Goal: Task Accomplishment & Management: Use online tool/utility

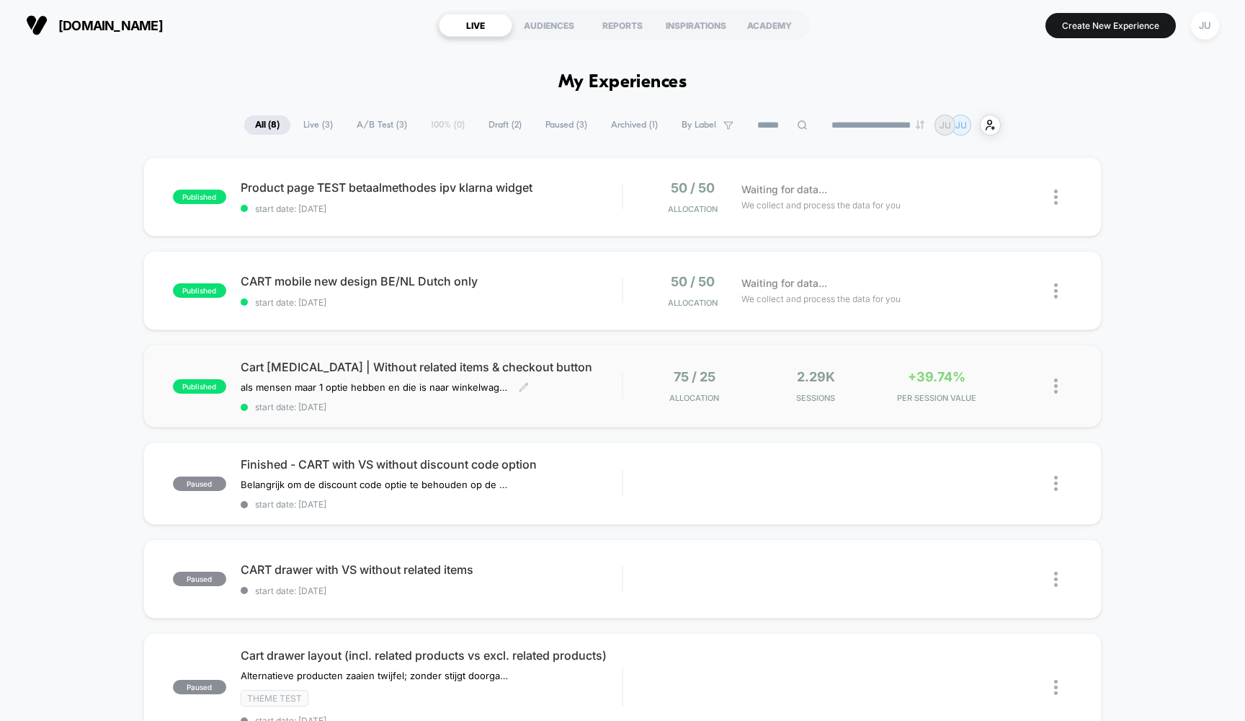
click at [351, 364] on span "Cart [MEDICAL_DATA] | Without related items & checkout button" at bounding box center [432, 367] width 382 height 14
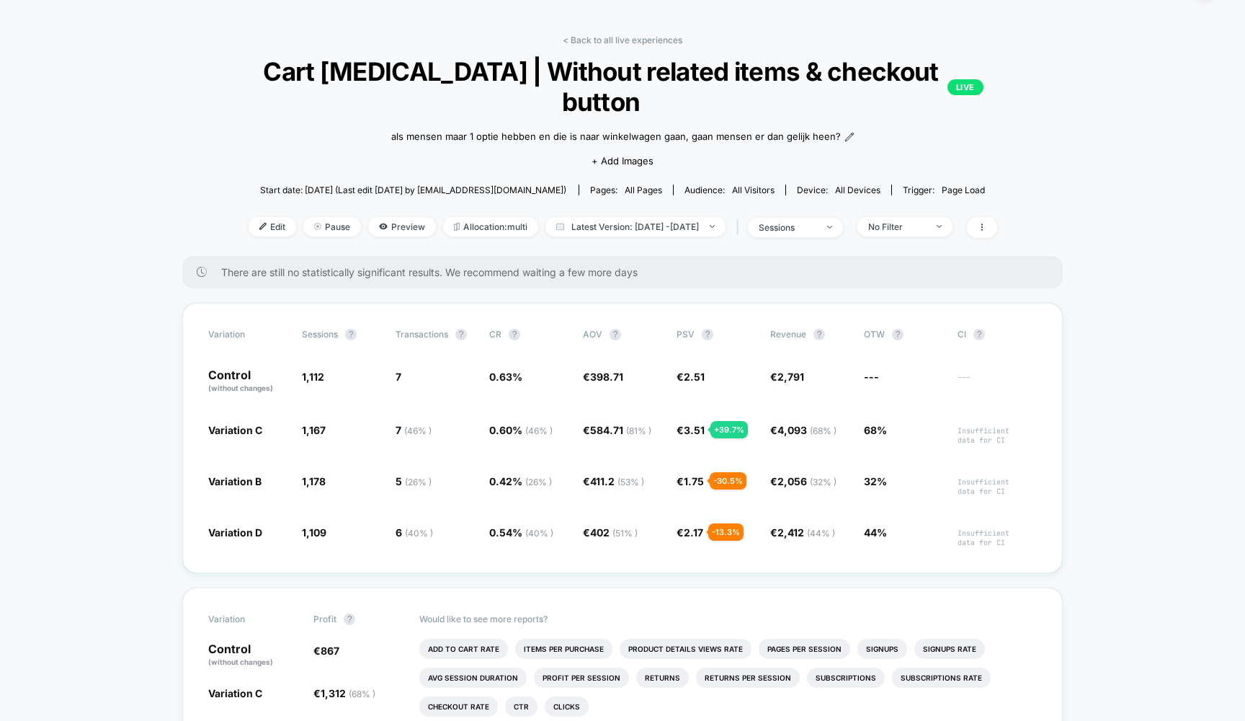
scroll to position [46, 0]
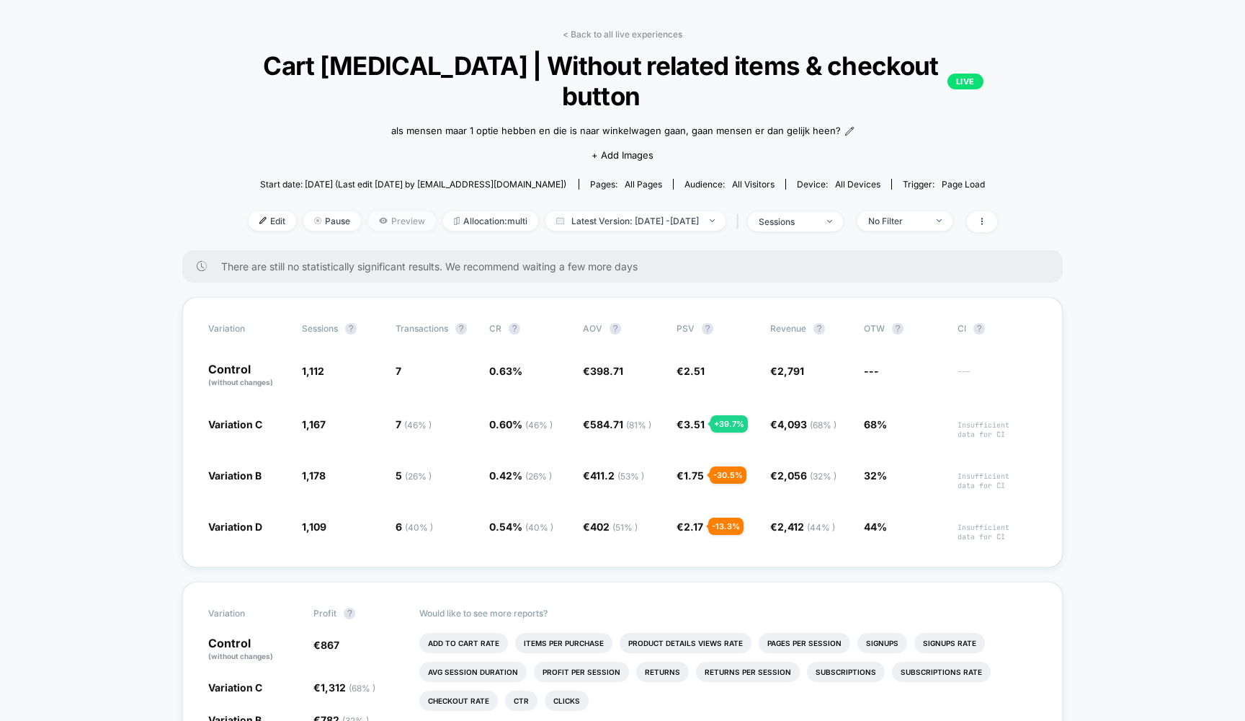
click at [388, 219] on span "Preview" at bounding box center [402, 220] width 68 height 19
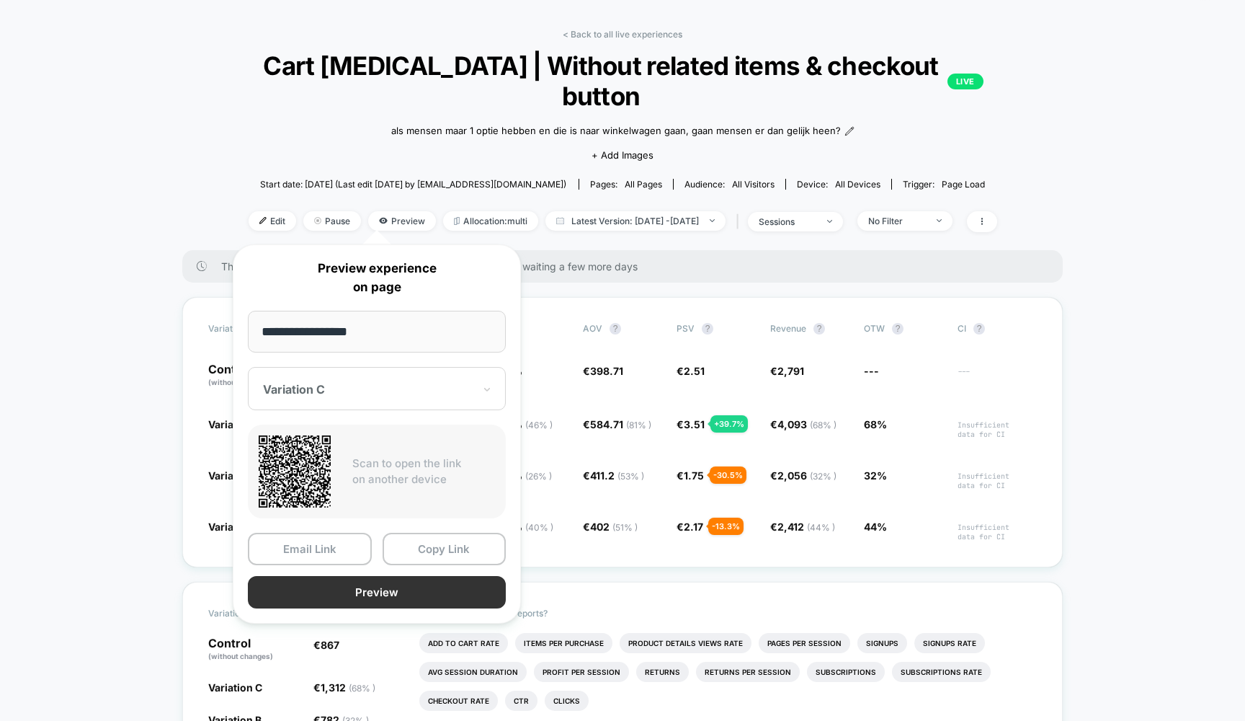
click at [403, 589] on button "Preview" at bounding box center [377, 592] width 258 height 32
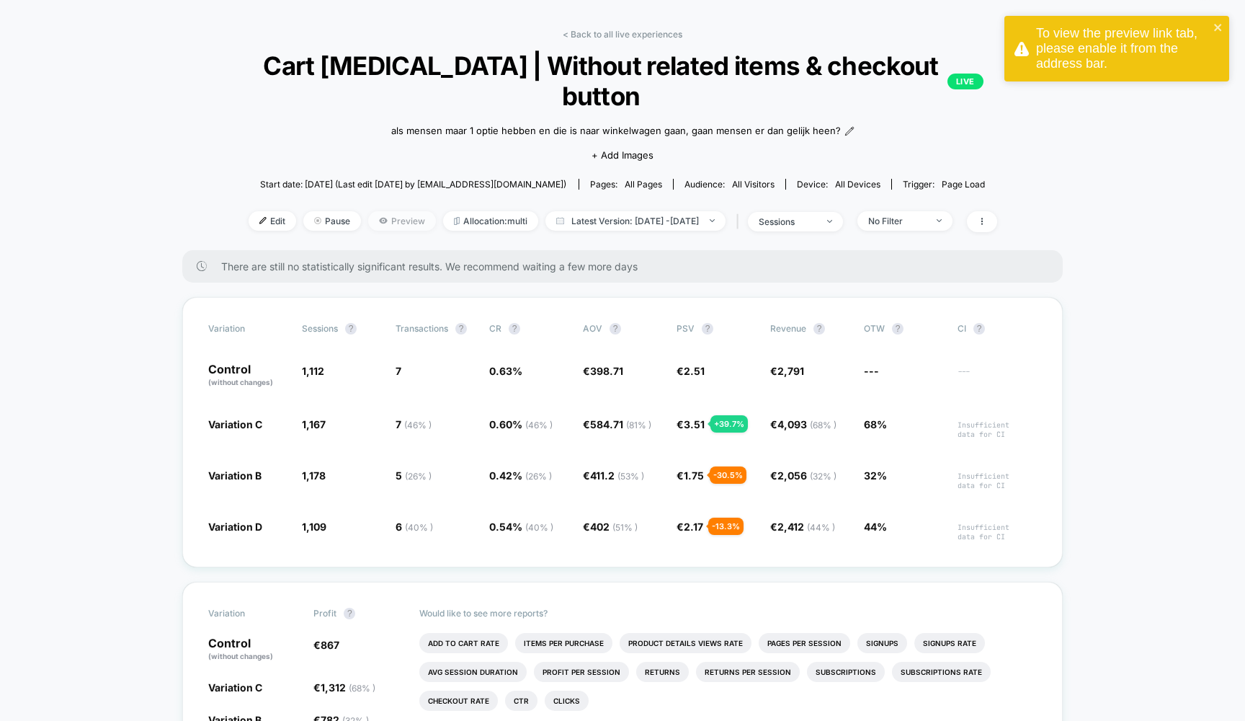
click at [376, 219] on span "Preview" at bounding box center [402, 220] width 68 height 19
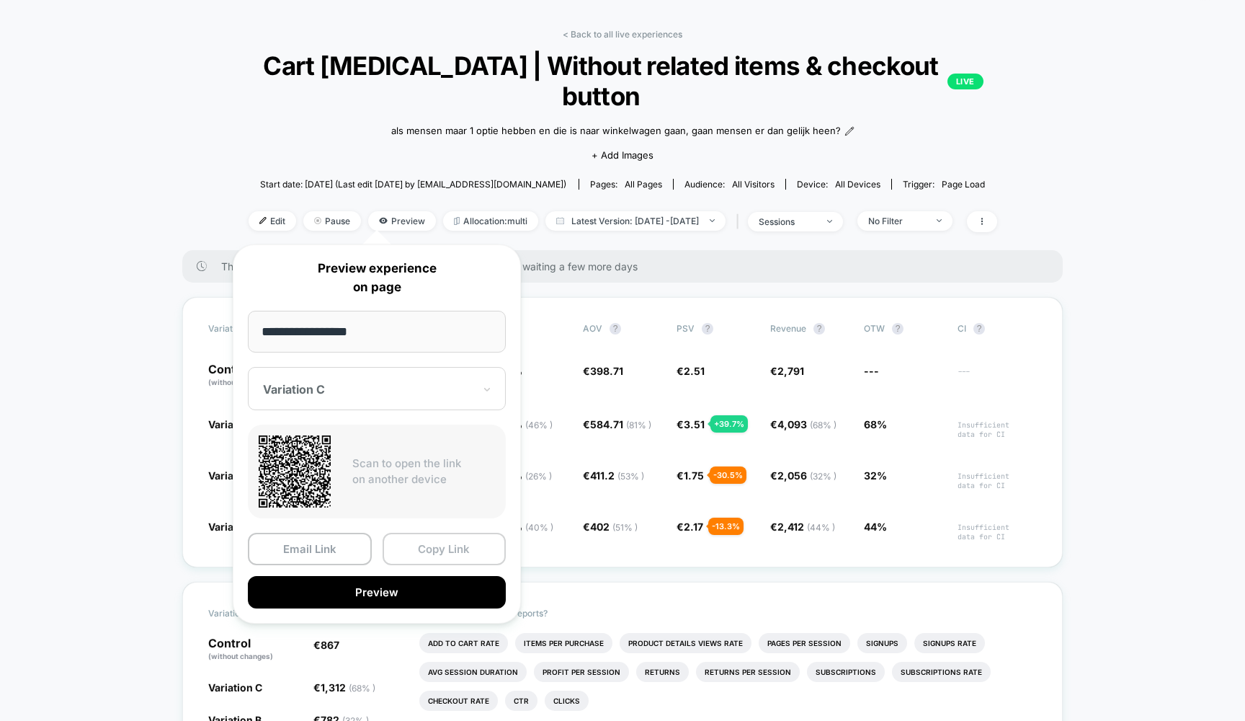
click at [433, 543] on button "Copy Link" at bounding box center [445, 548] width 124 height 32
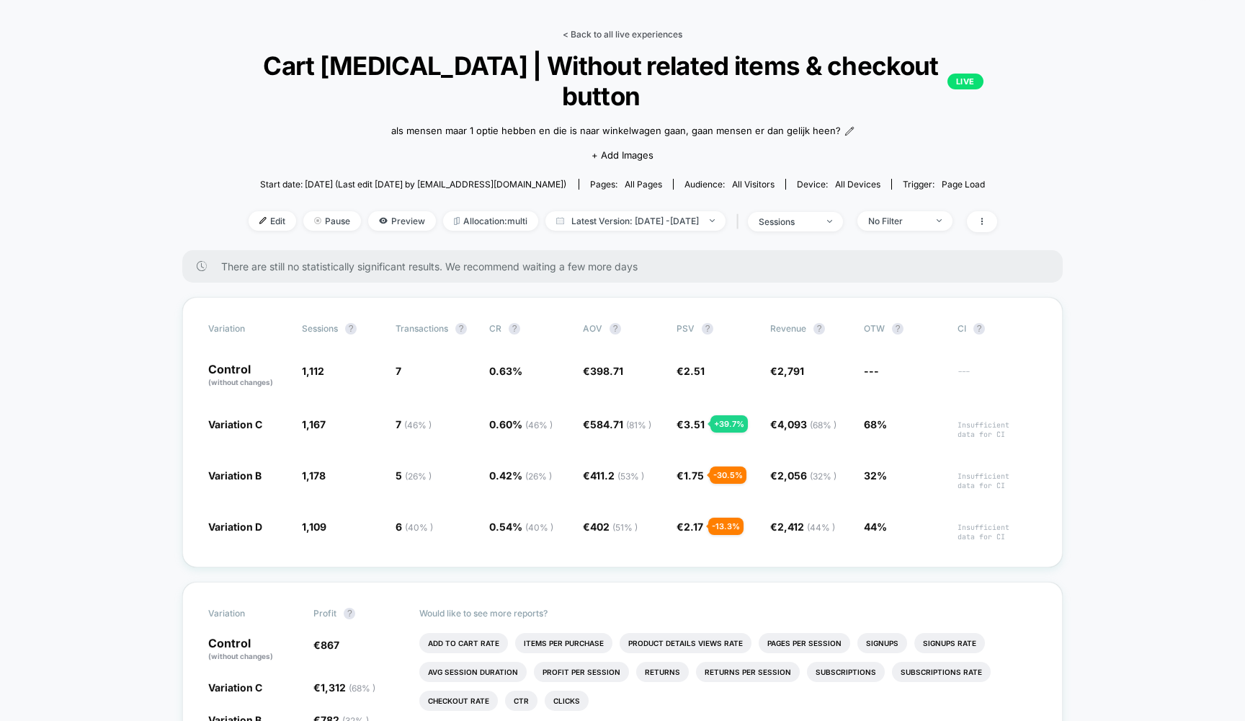
click at [609, 33] on link "< Back to all live experiences" at bounding box center [623, 34] width 120 height 11
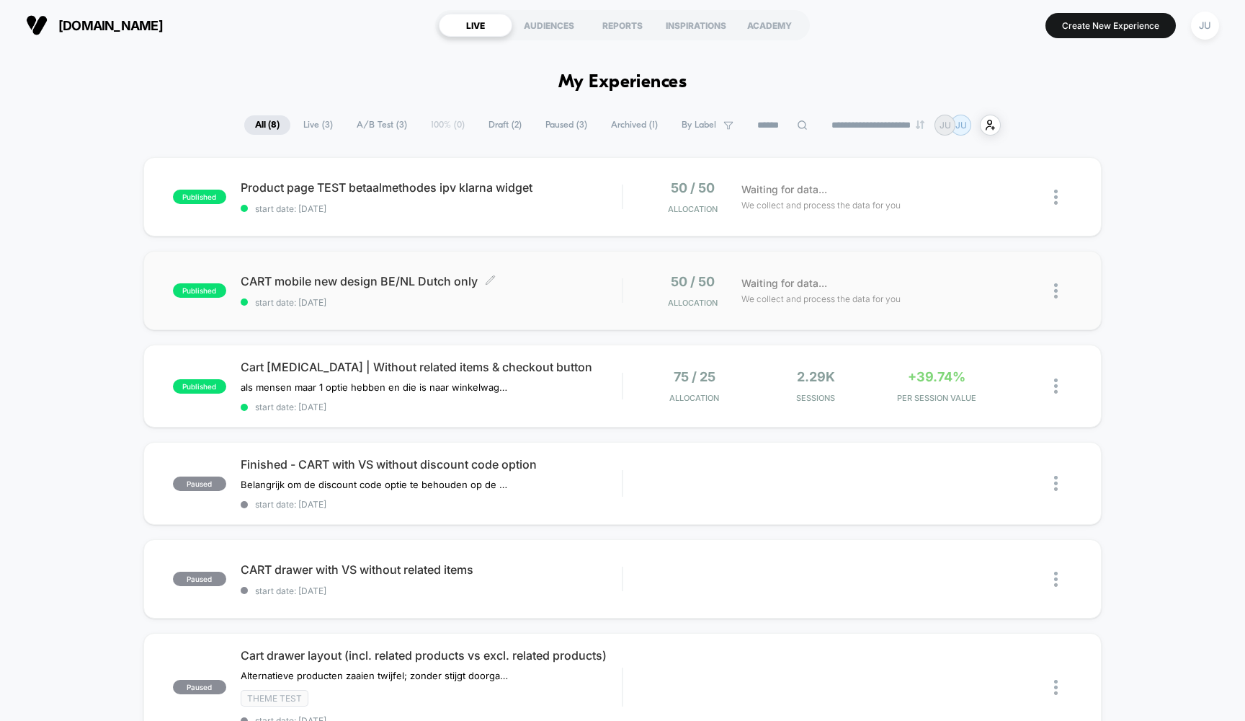
click at [319, 280] on span "CART mobile new design BE/NL Dutch only Click to edit experience details" at bounding box center [432, 281] width 382 height 14
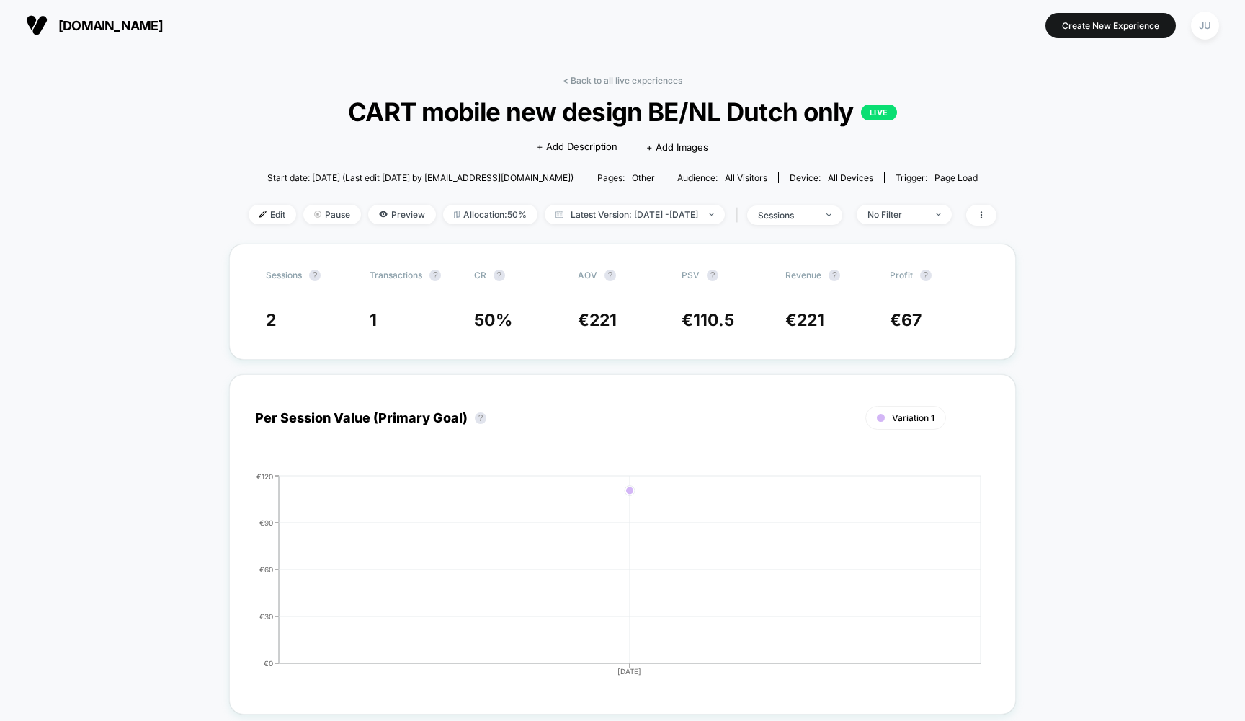
click at [606, 76] on link "< Back to all live experiences" at bounding box center [623, 80] width 120 height 11
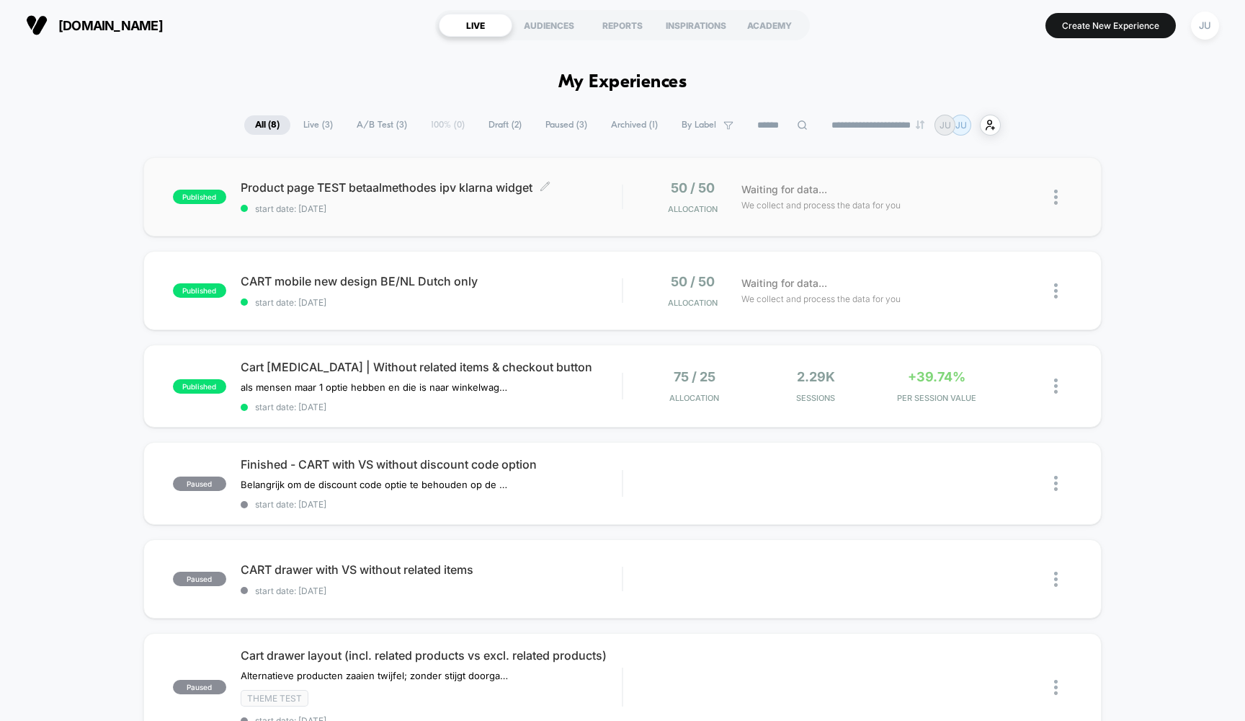
click at [435, 187] on span "Product page TEST betaalmethodes ipv klarna widget Click to edit experience det…" at bounding box center [432, 187] width 382 height 14
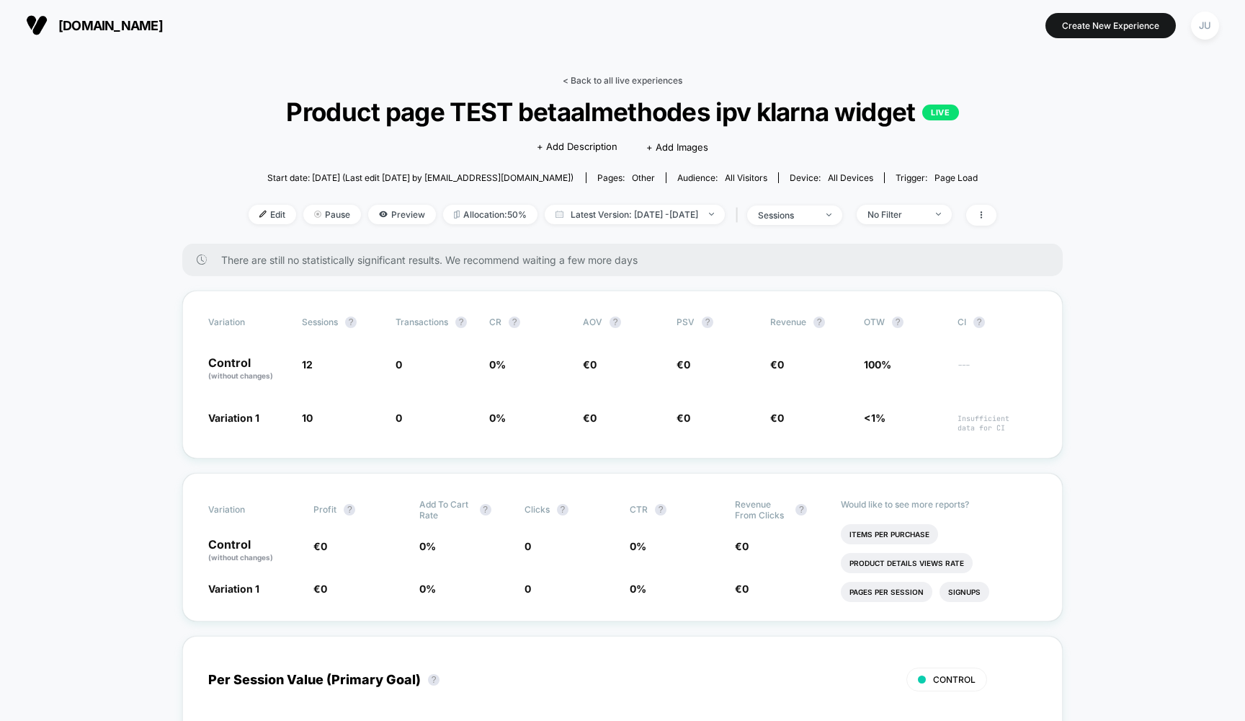
click at [583, 78] on link "< Back to all live experiences" at bounding box center [623, 80] width 120 height 11
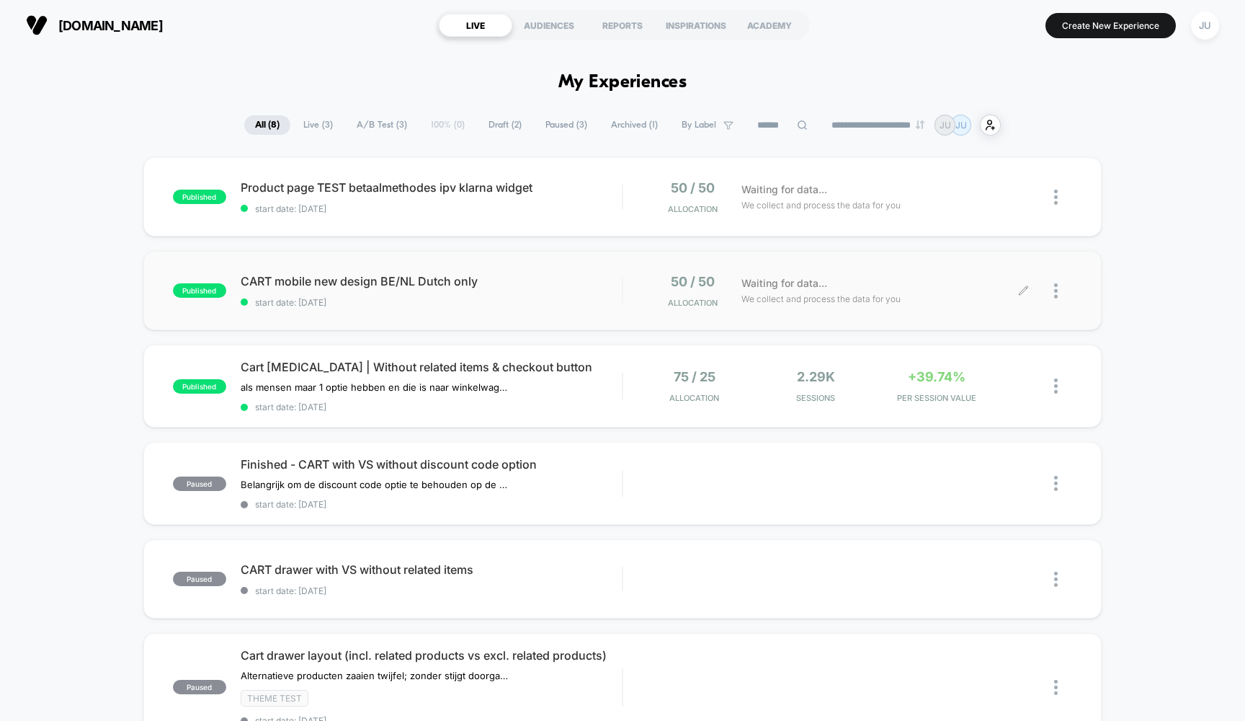
click at [1060, 291] on div at bounding box center [1063, 291] width 18 height 34
click at [962, 210] on div "Edit" at bounding box center [982, 208] width 130 height 32
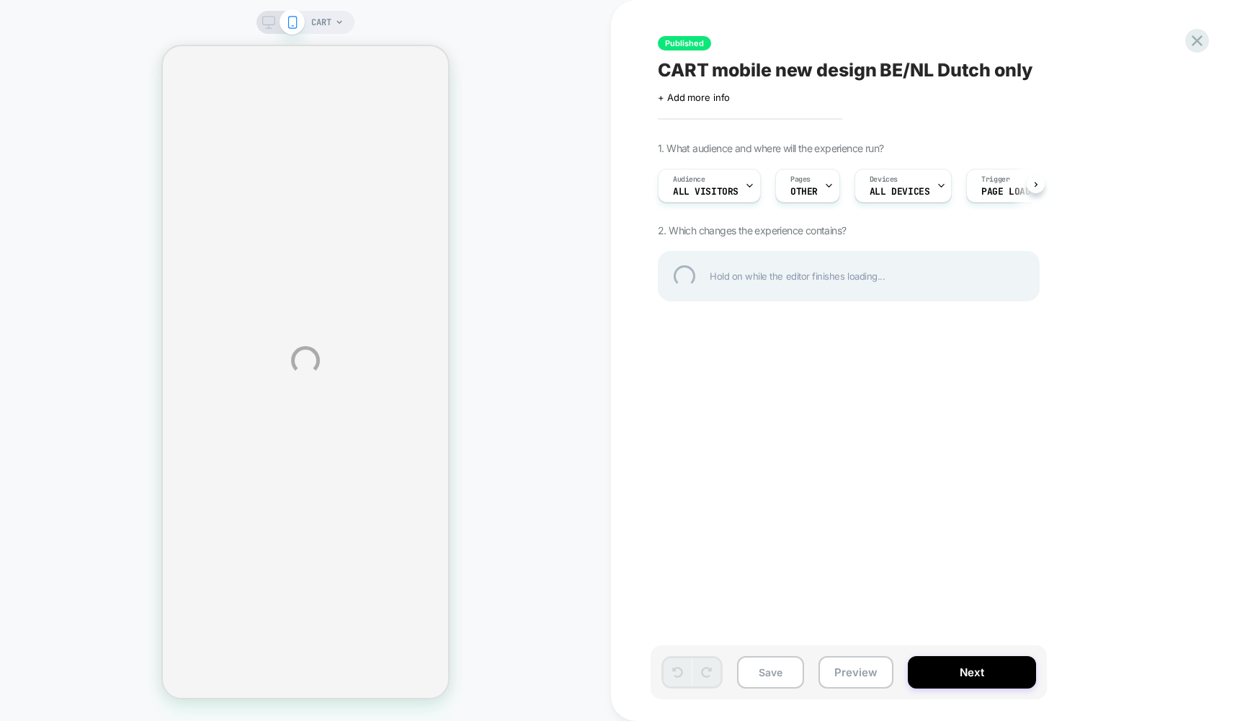
click at [964, 664] on div "CART Published CART mobile new design BE/NL Dutch only Click to edit experience…" at bounding box center [622, 360] width 1245 height 721
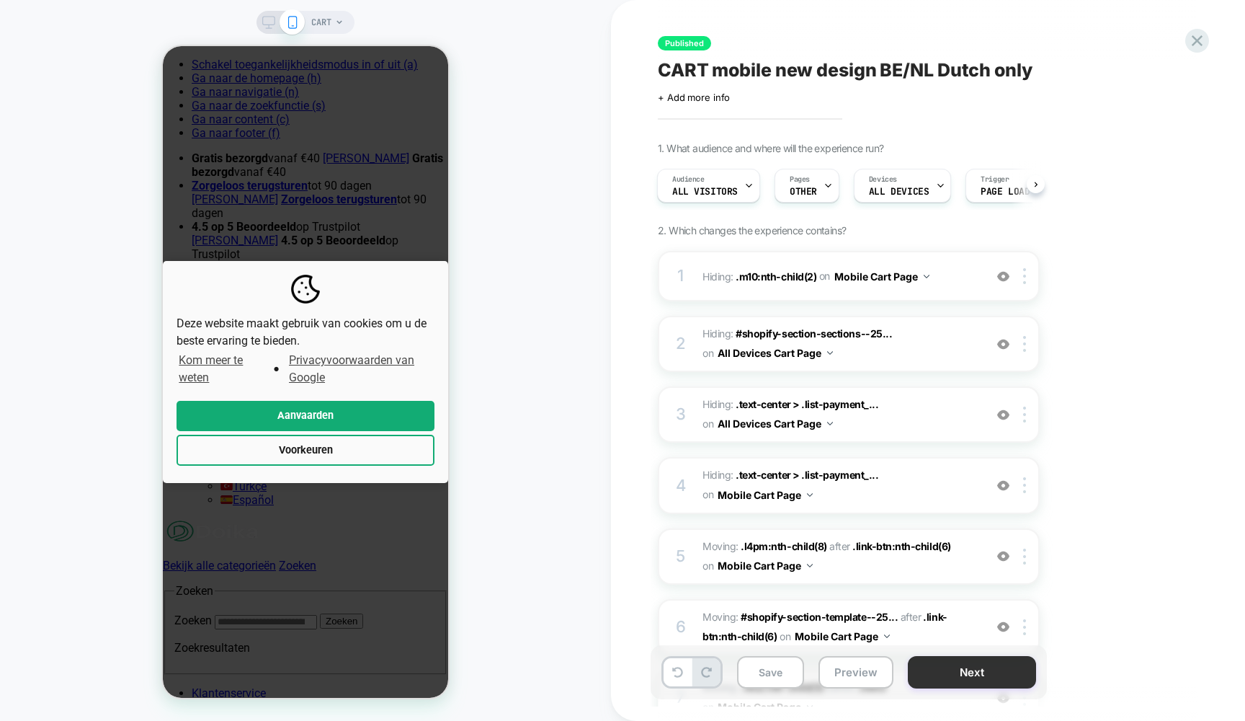
click at [979, 671] on button "Next" at bounding box center [972, 672] width 128 height 32
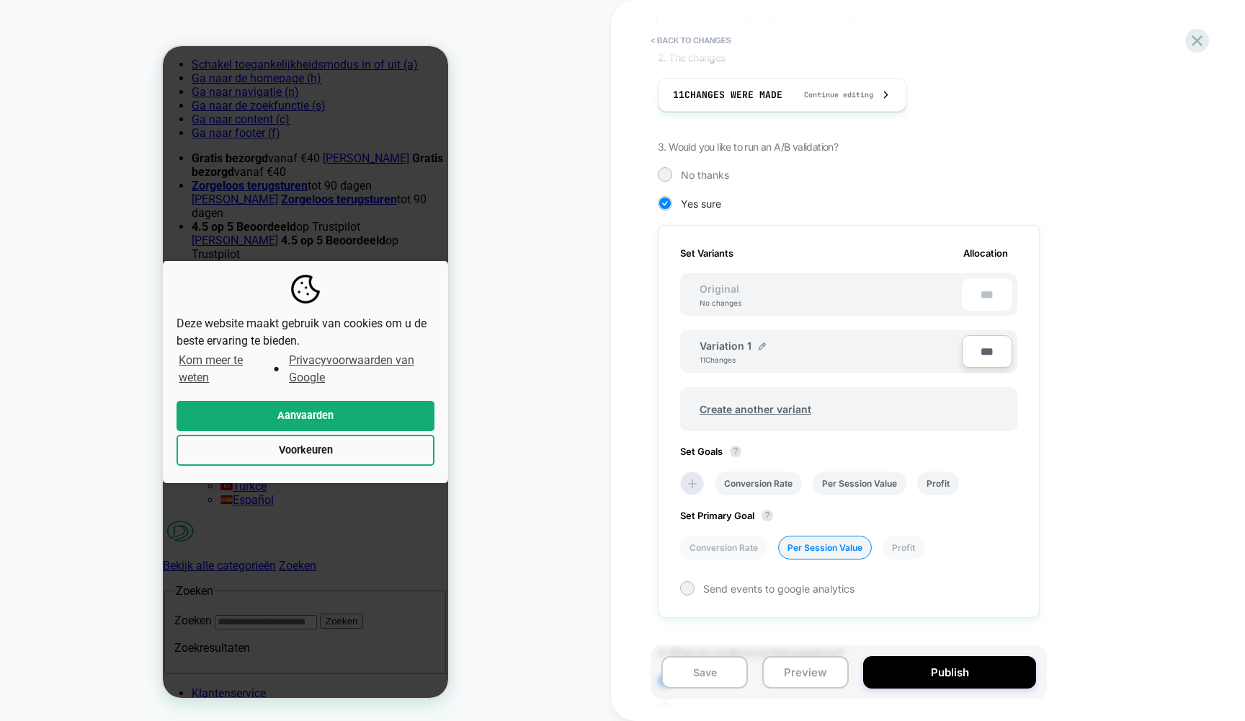
scroll to position [254, 0]
click at [1196, 43] on icon at bounding box center [1196, 40] width 19 height 19
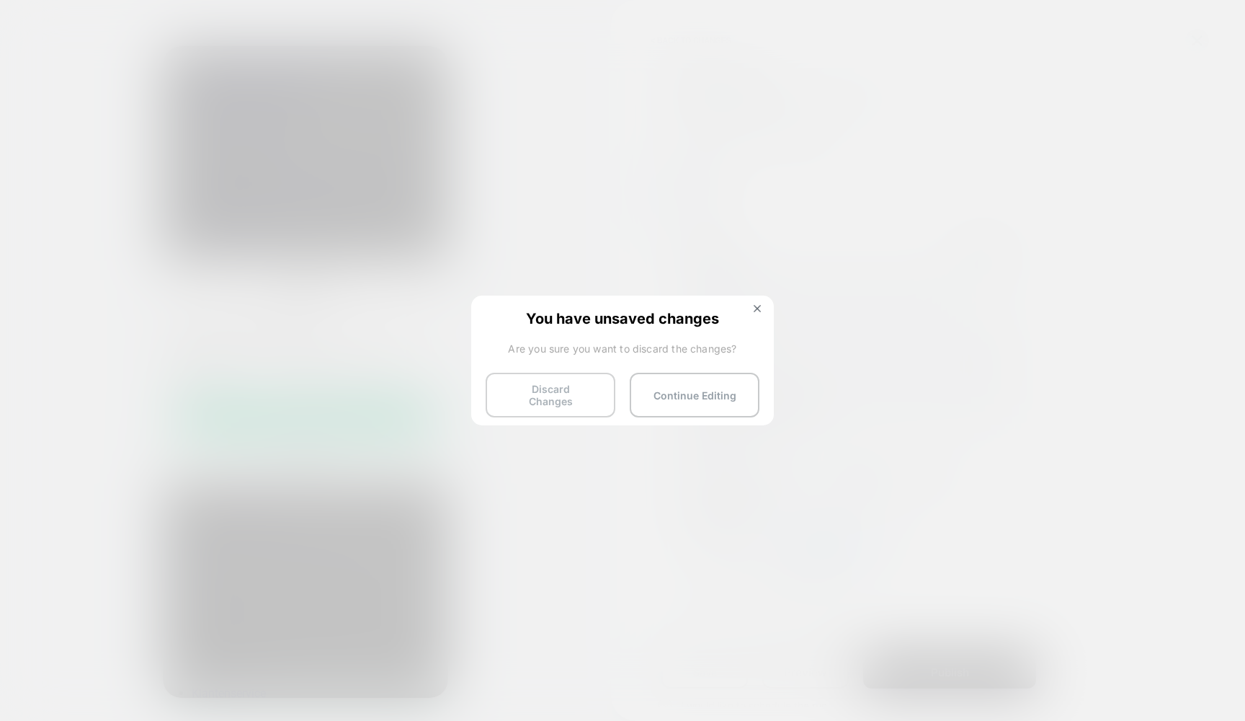
click at [575, 393] on button "Discard Changes" at bounding box center [551, 395] width 130 height 45
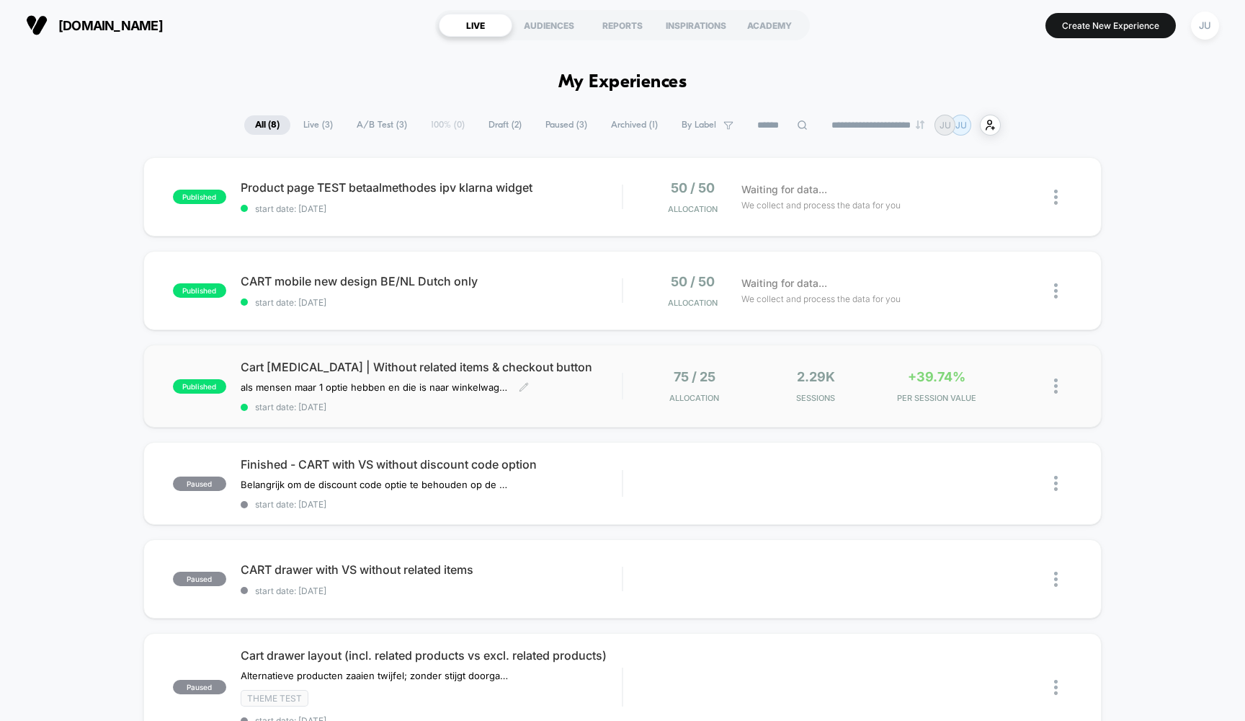
click at [370, 362] on span "Cart [MEDICAL_DATA] | Without related items & checkout button" at bounding box center [432, 367] width 382 height 14
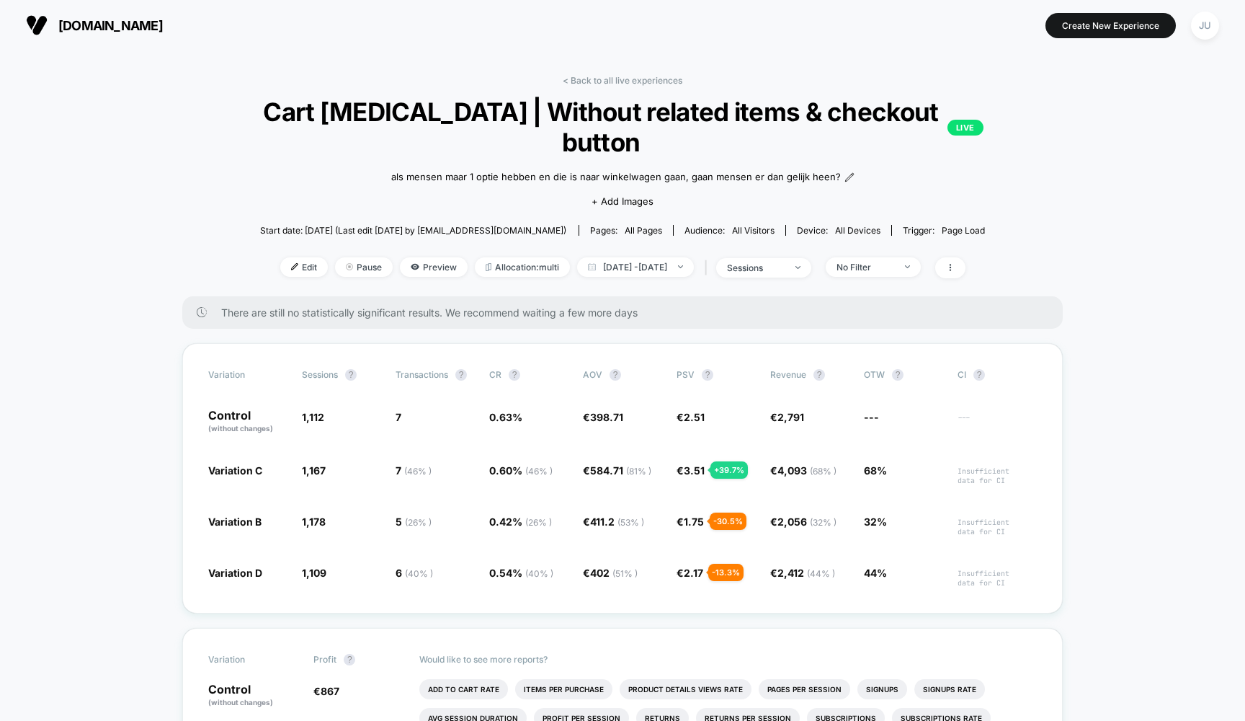
click at [617, 75] on link "< Back to all live experiences" at bounding box center [623, 80] width 120 height 11
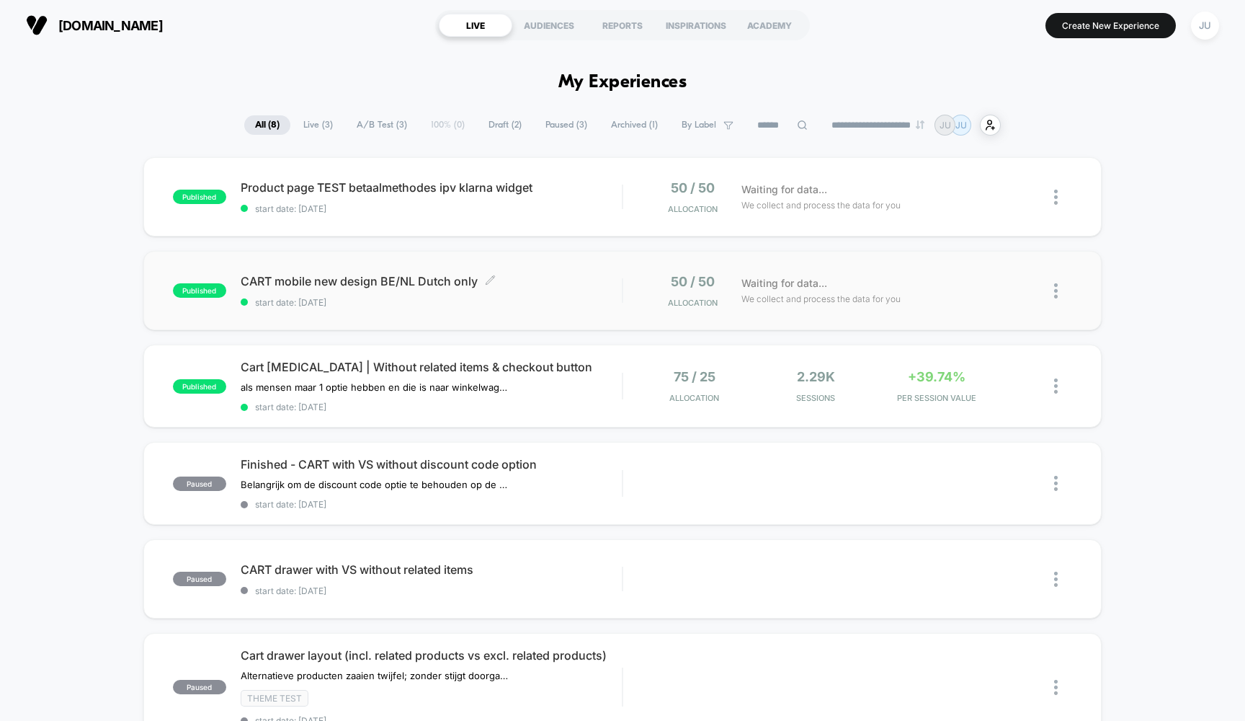
click at [411, 290] on div "CART mobile new design BE/NL Dutch only Click to edit experience details Click …" at bounding box center [432, 291] width 382 height 34
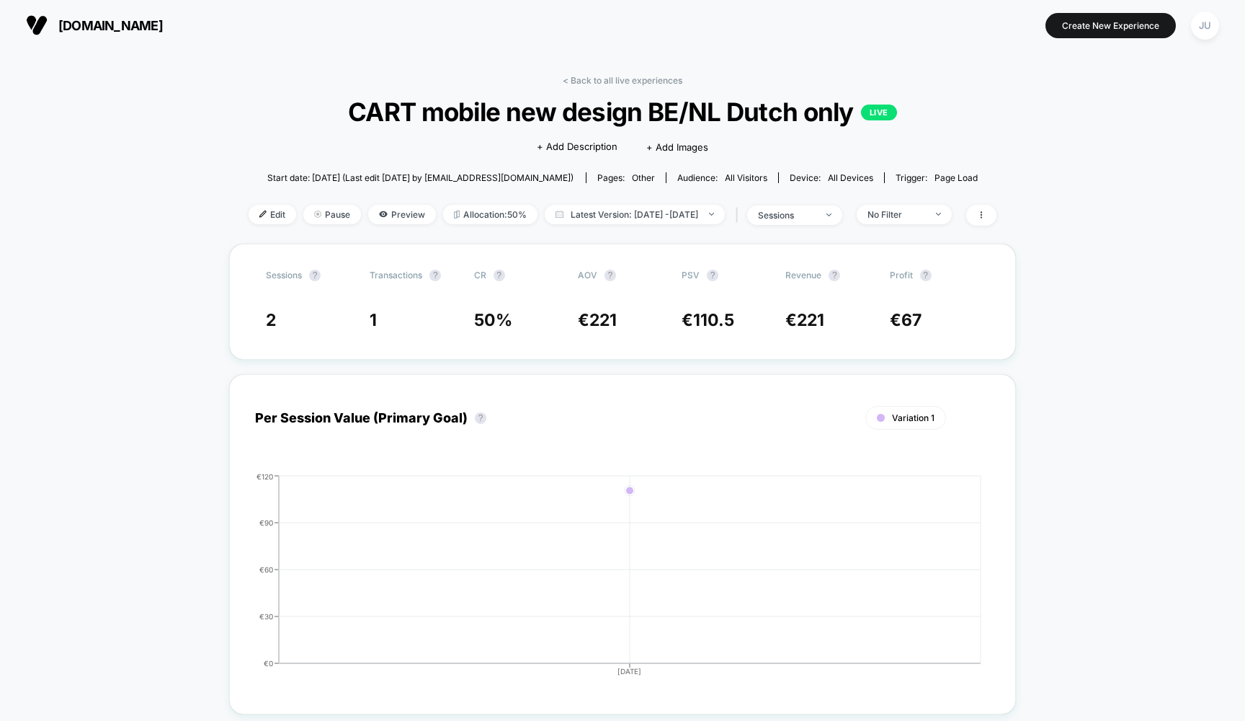
click at [597, 89] on div "< Back to all live experiences CART mobile new design BE/NL Dutch only LIVE Cli…" at bounding box center [623, 159] width 748 height 169
click at [597, 86] on div "< Back to all live experiences CART mobile new design BE/NL Dutch only LIVE Cli…" at bounding box center [623, 159] width 748 height 169
click at [597, 83] on link "< Back to all live experiences" at bounding box center [623, 80] width 120 height 11
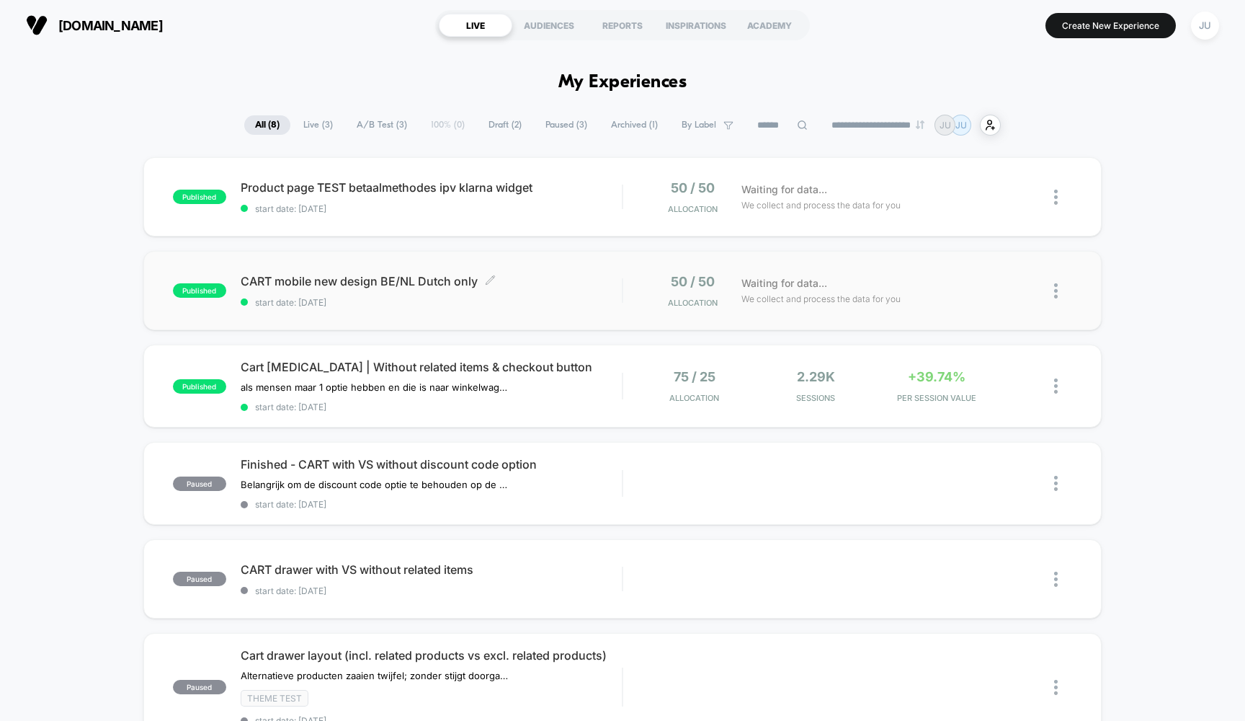
click at [410, 285] on span "CART mobile new design BE/NL Dutch only Click to edit experience details" at bounding box center [432, 281] width 382 height 14
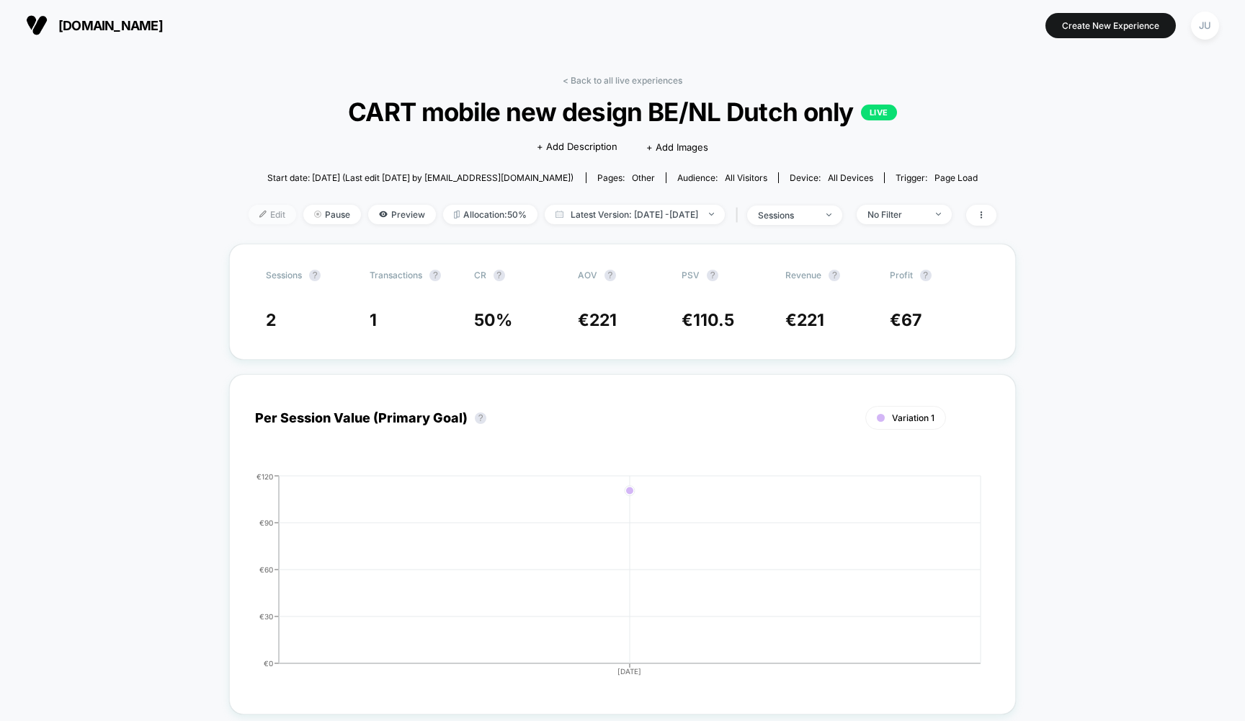
click at [249, 220] on span "Edit" at bounding box center [273, 214] width 48 height 19
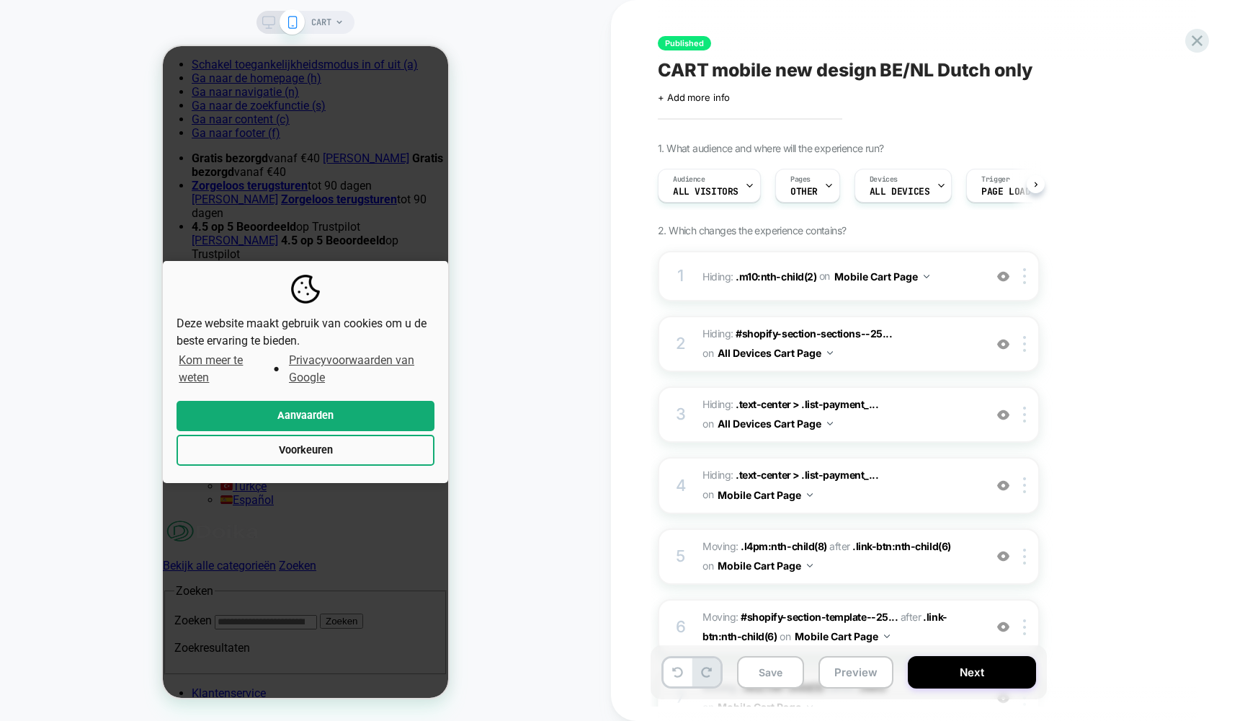
scroll to position [0, 1]
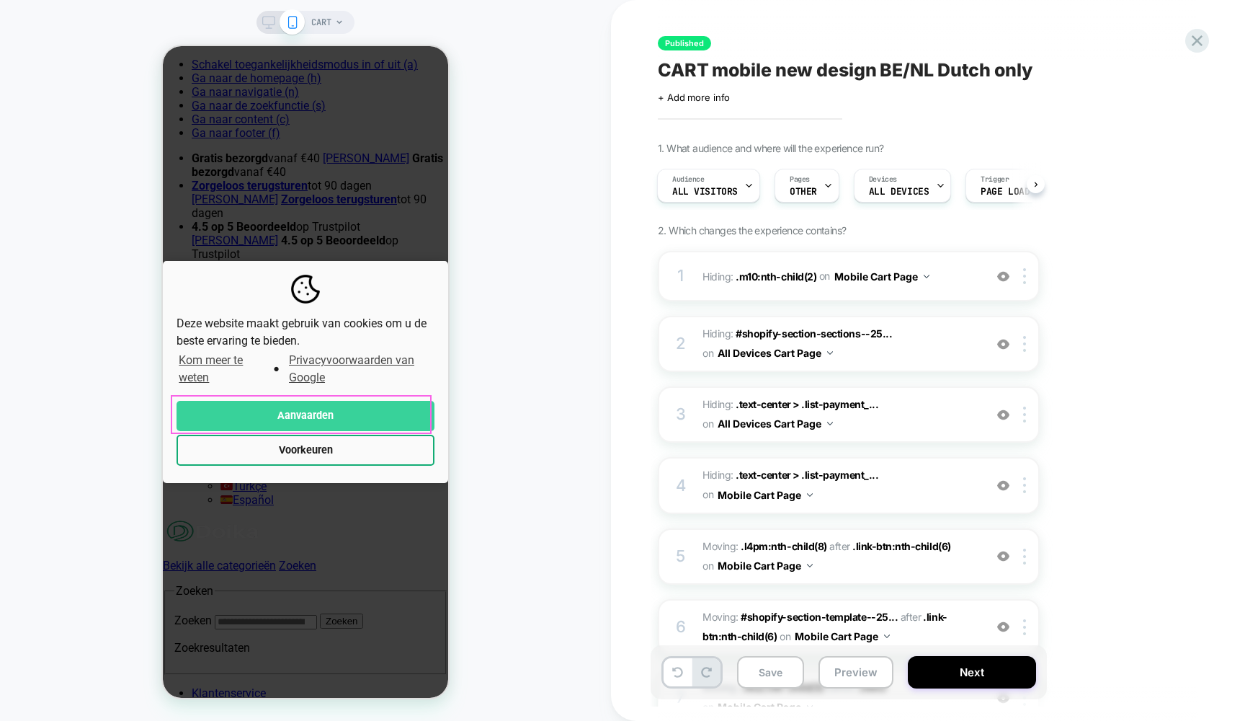
click at [258, 414] on button "Aanvaarden" at bounding box center [306, 416] width 258 height 31
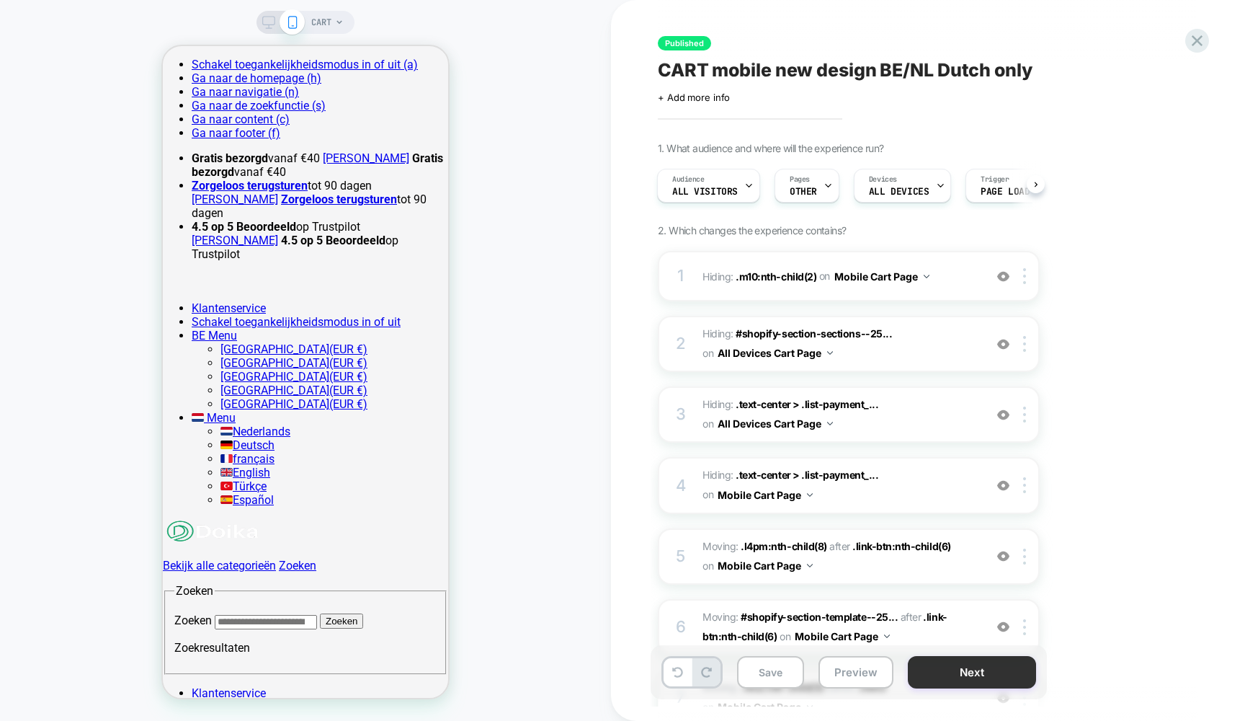
click at [994, 670] on button "Next" at bounding box center [972, 672] width 128 height 32
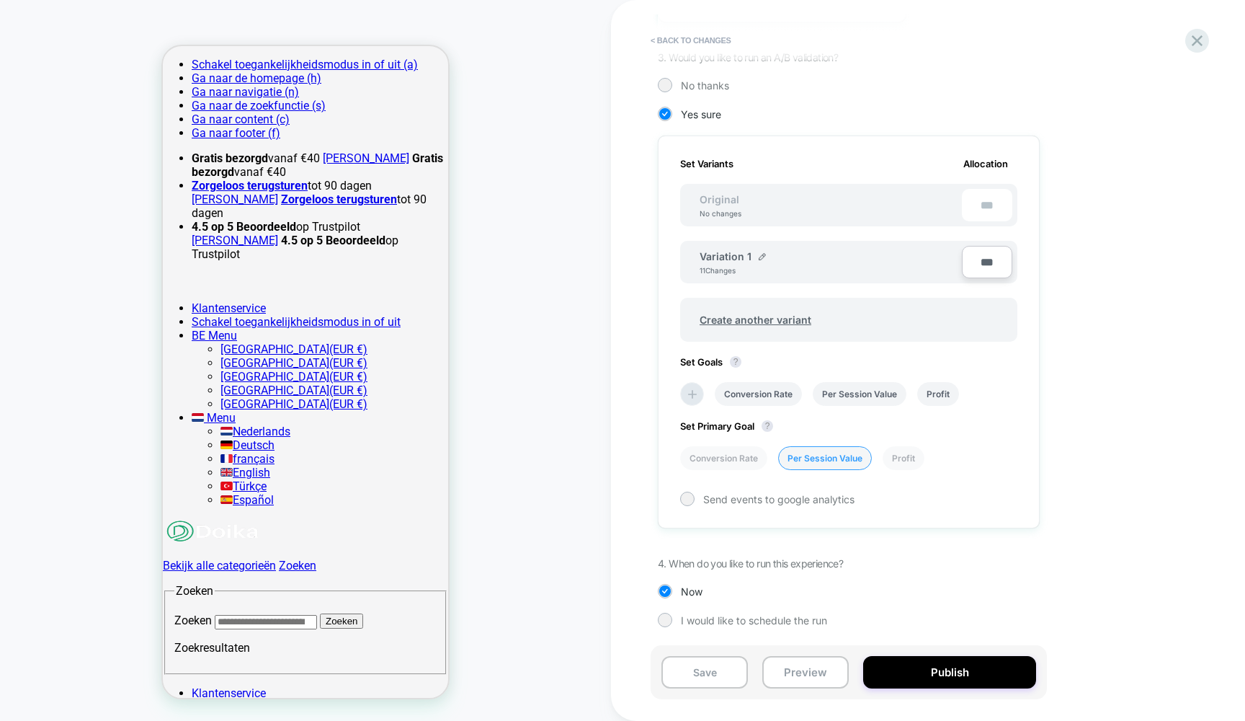
scroll to position [341, 0]
click at [1197, 39] on icon at bounding box center [1196, 40] width 19 height 19
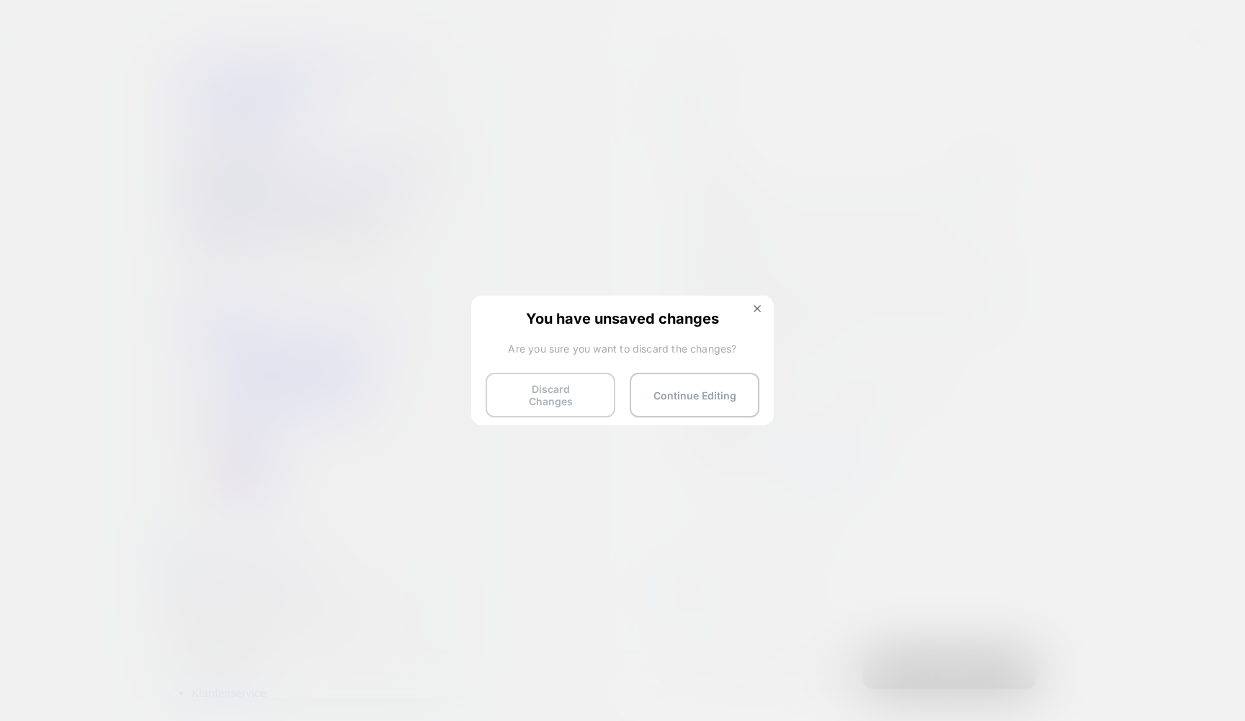
click at [555, 384] on button "Discard Changes" at bounding box center [551, 395] width 130 height 45
